Goal: Information Seeking & Learning: Learn about a topic

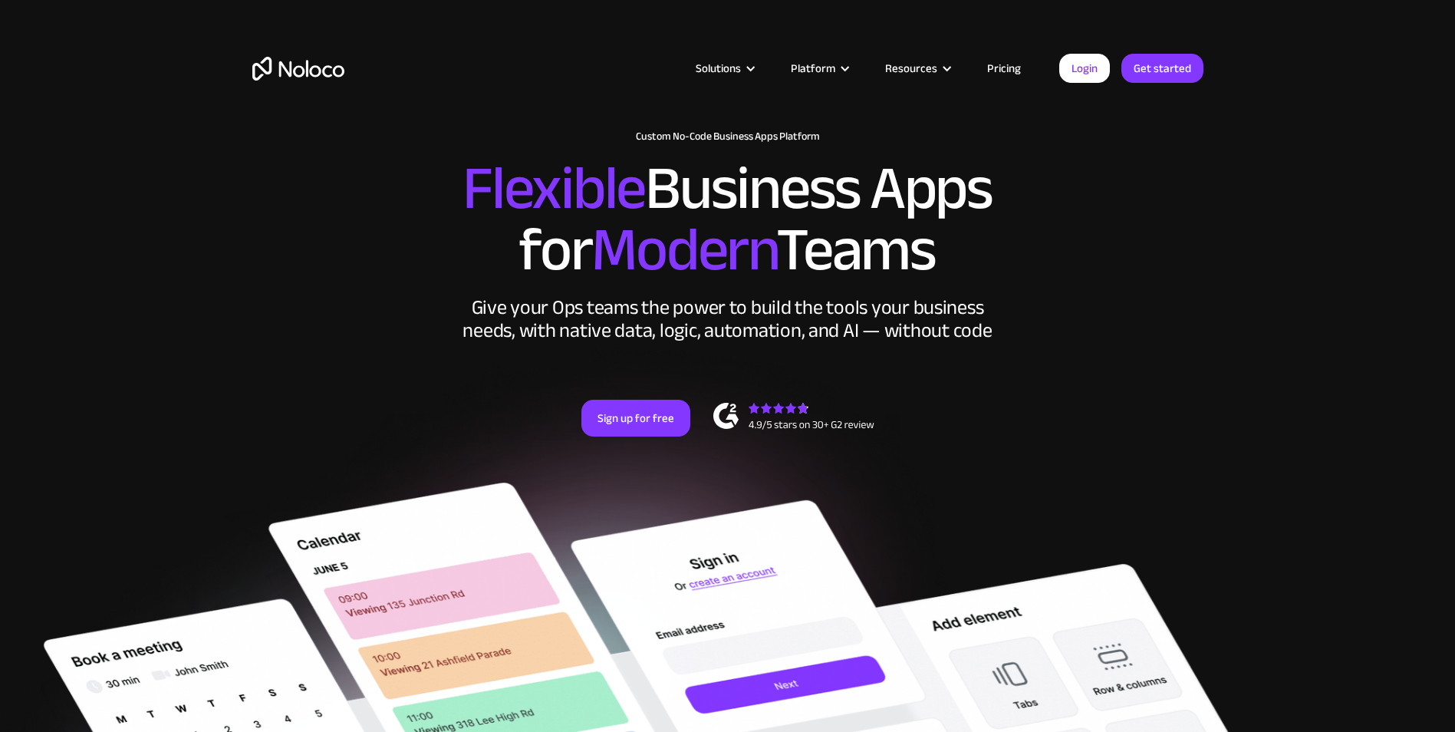
click at [993, 66] on link "Pricing" at bounding box center [1004, 68] width 72 height 20
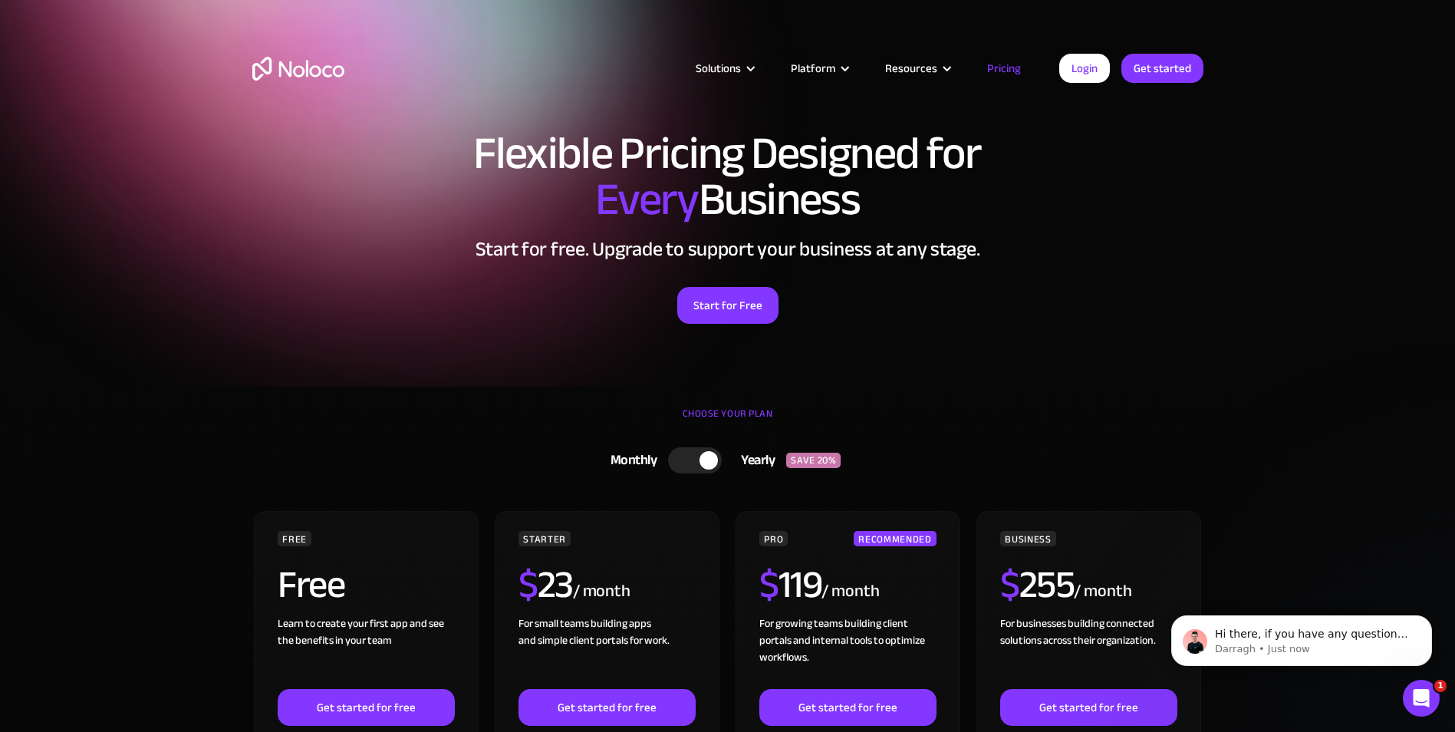
click at [688, 470] on div at bounding box center [695, 460] width 54 height 26
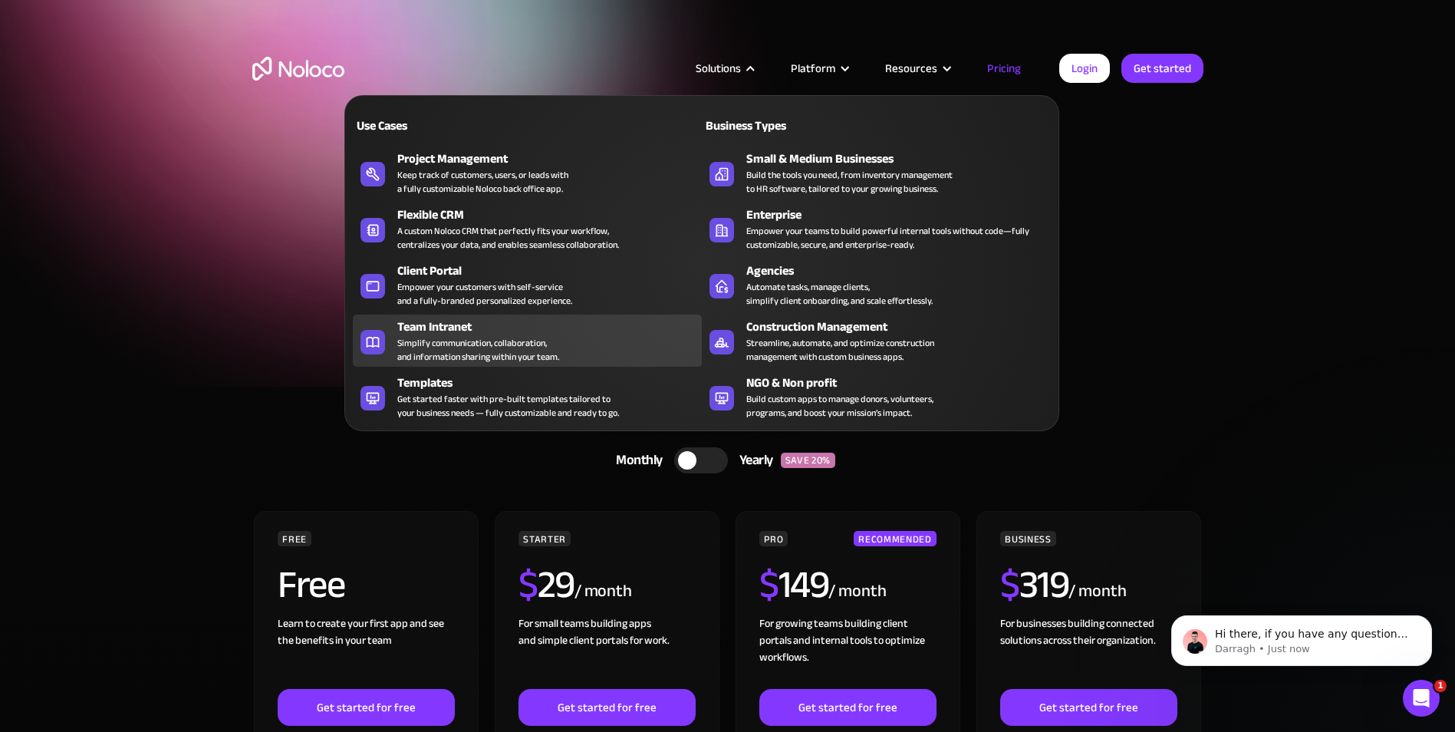
click at [505, 341] on div "Simplify communication, collaboration, and information sharing within your team." at bounding box center [478, 350] width 162 height 28
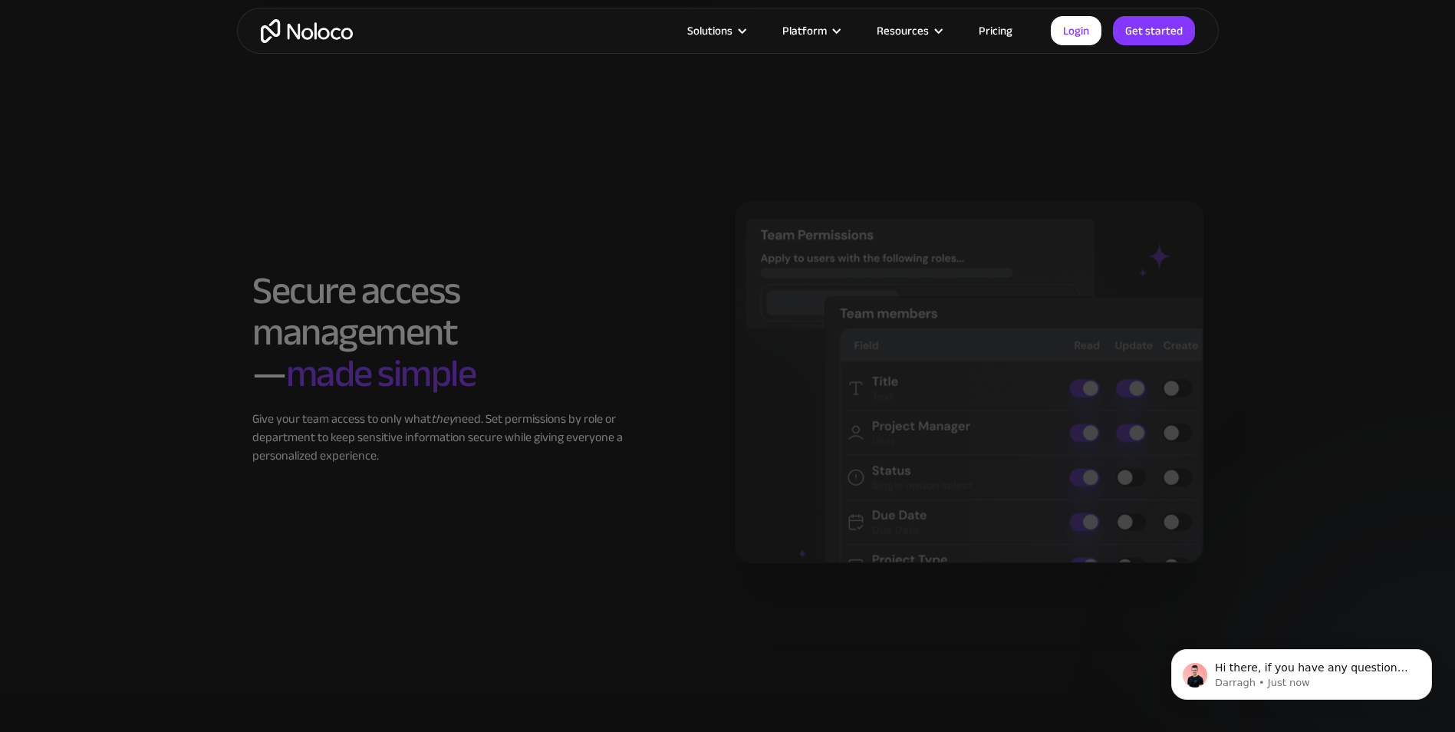
scroll to position [2378, 0]
